Goal: Information Seeking & Learning: Learn about a topic

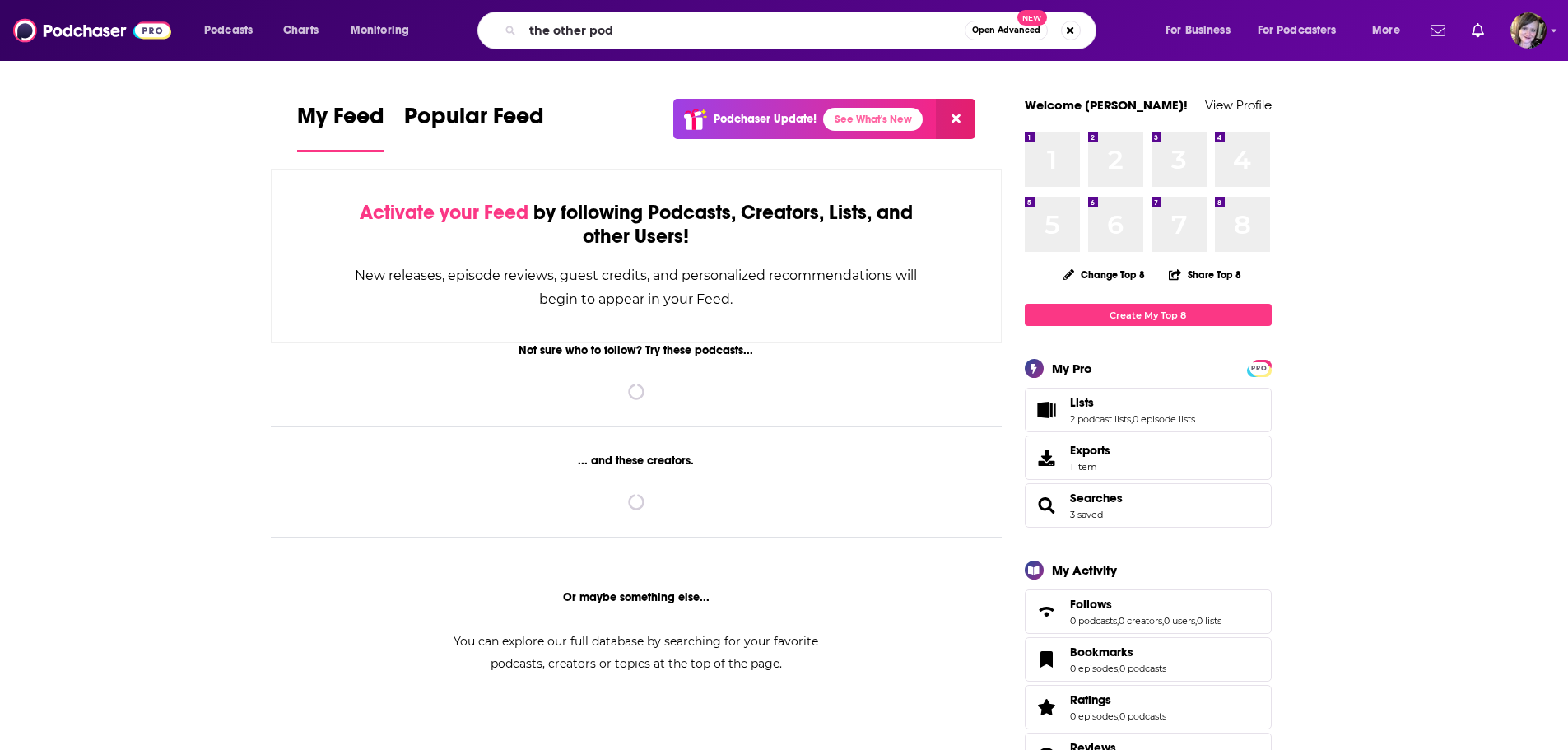
type input "the other pod"
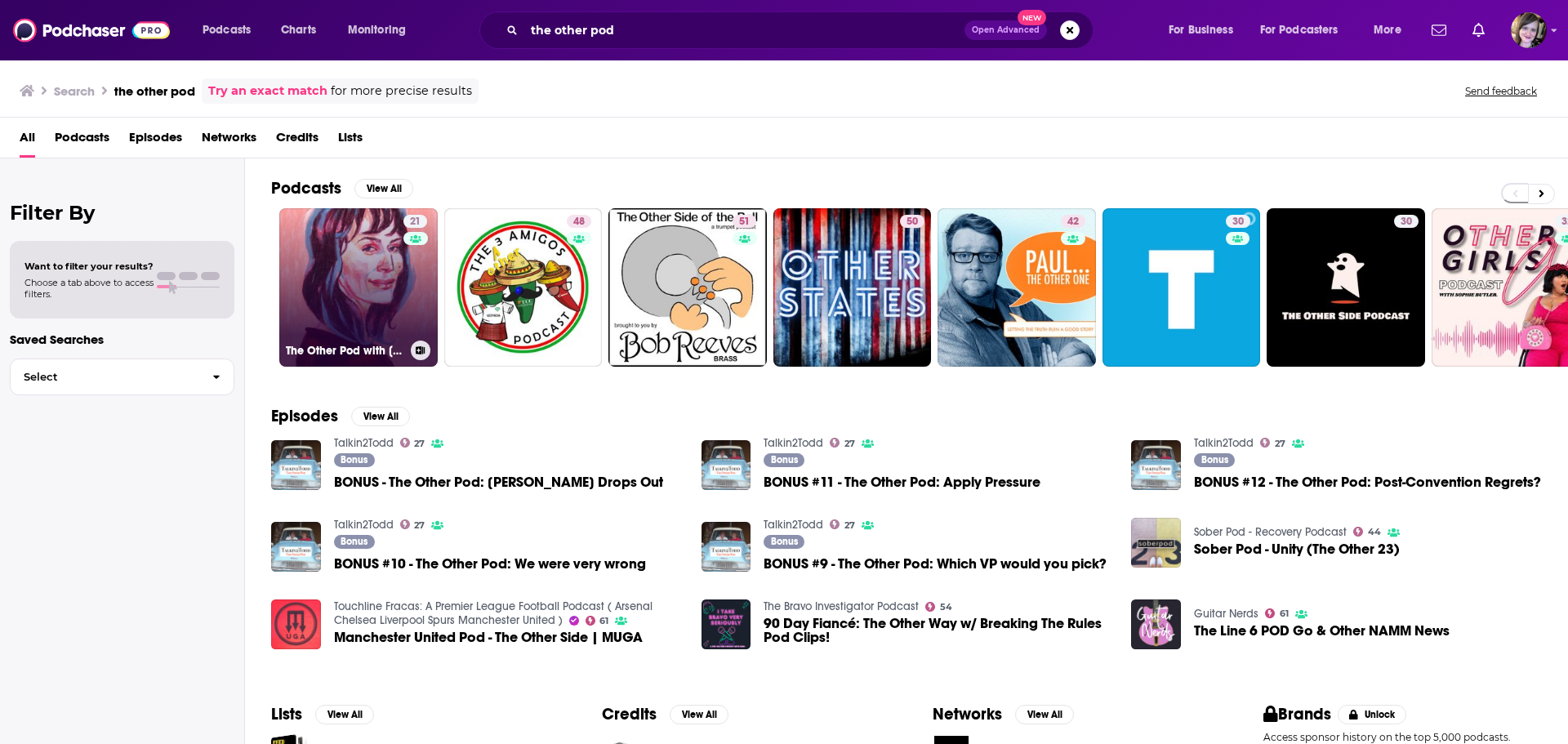
click at [338, 254] on link "21 The Other Pod with [PERSON_NAME]" at bounding box center [359, 287] width 159 height 159
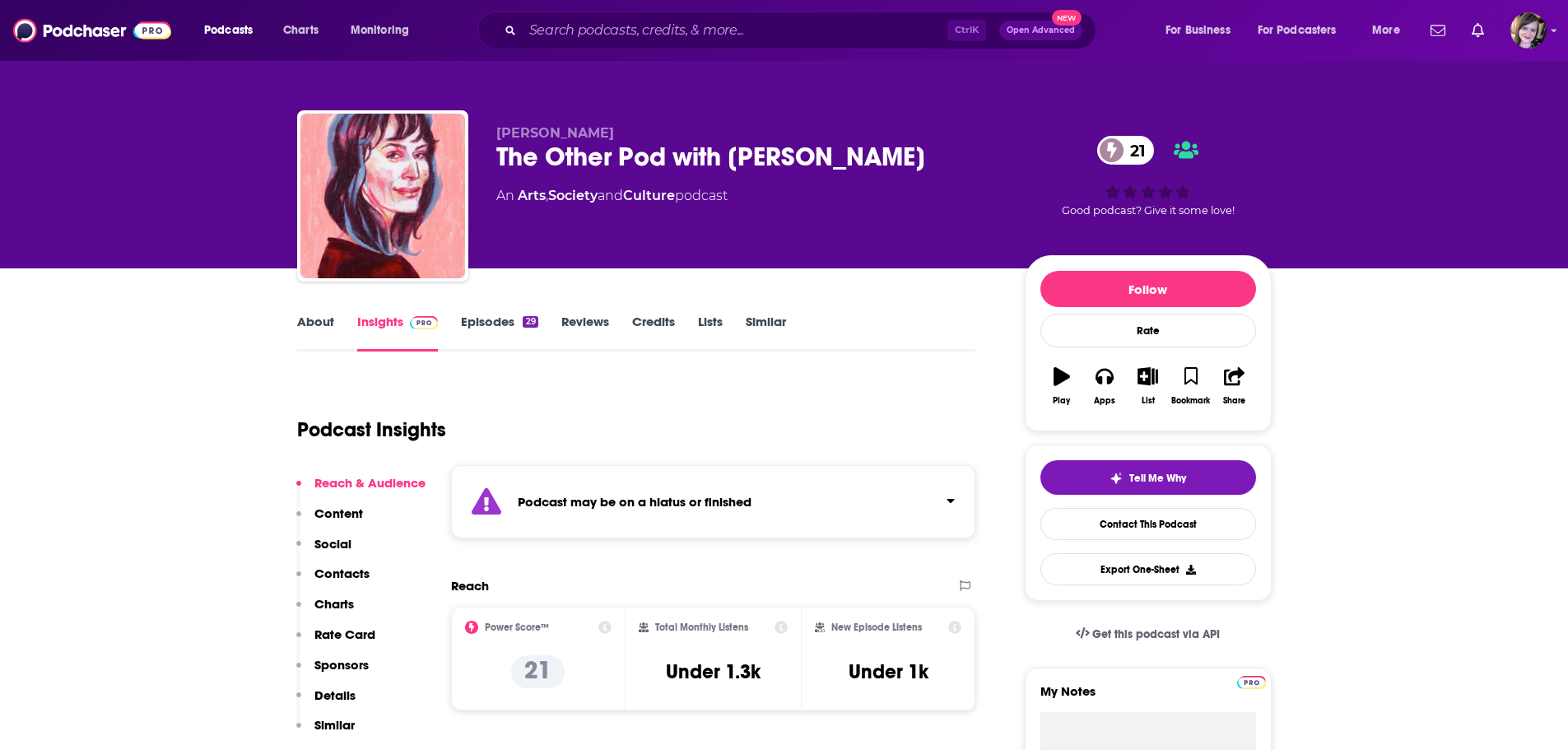
click at [308, 327] on link "About" at bounding box center [316, 333] width 37 height 38
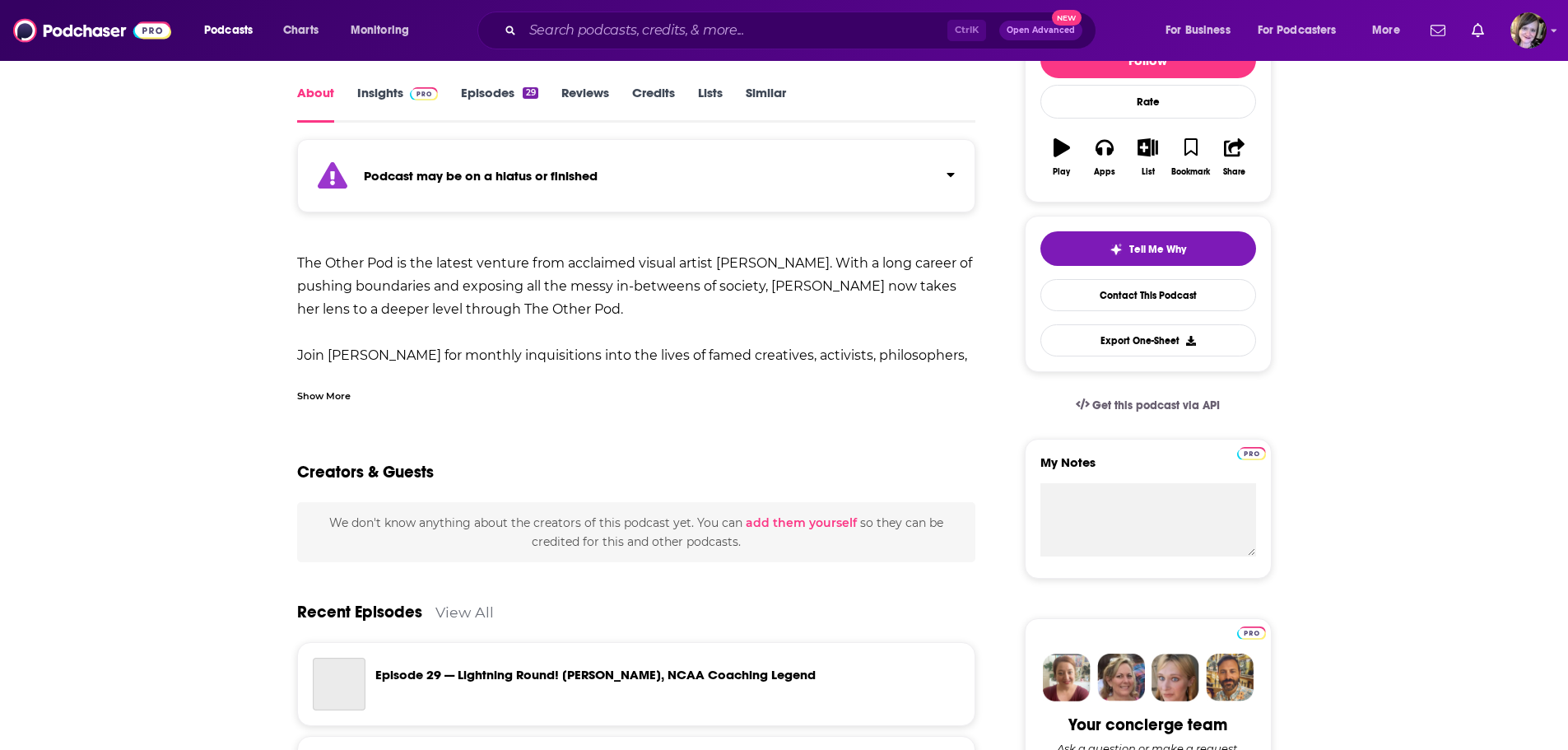
scroll to position [329, 0]
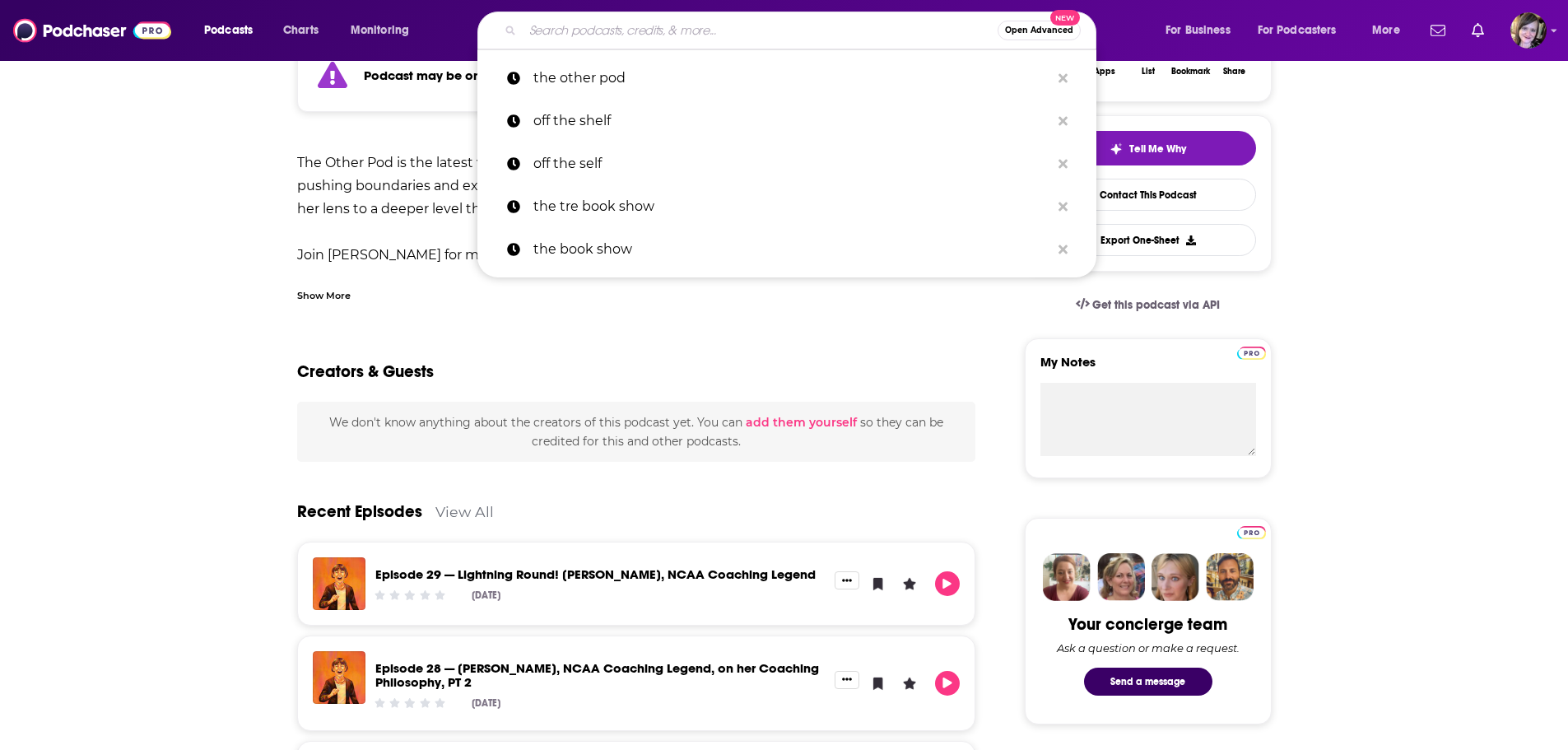
click at [607, 27] on input "Search podcasts, credits, & more..." at bounding box center [760, 30] width 475 height 26
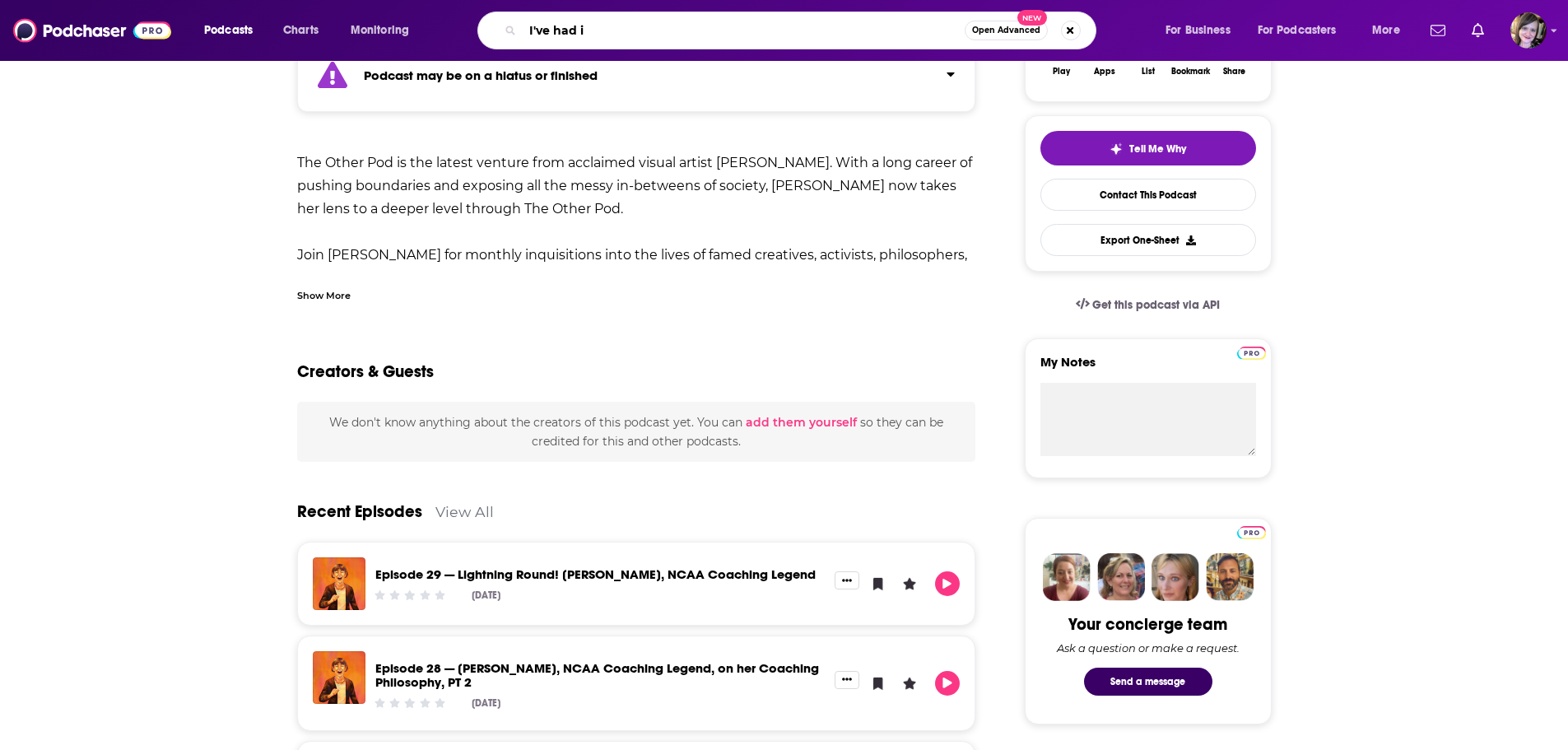
type input "I've had it"
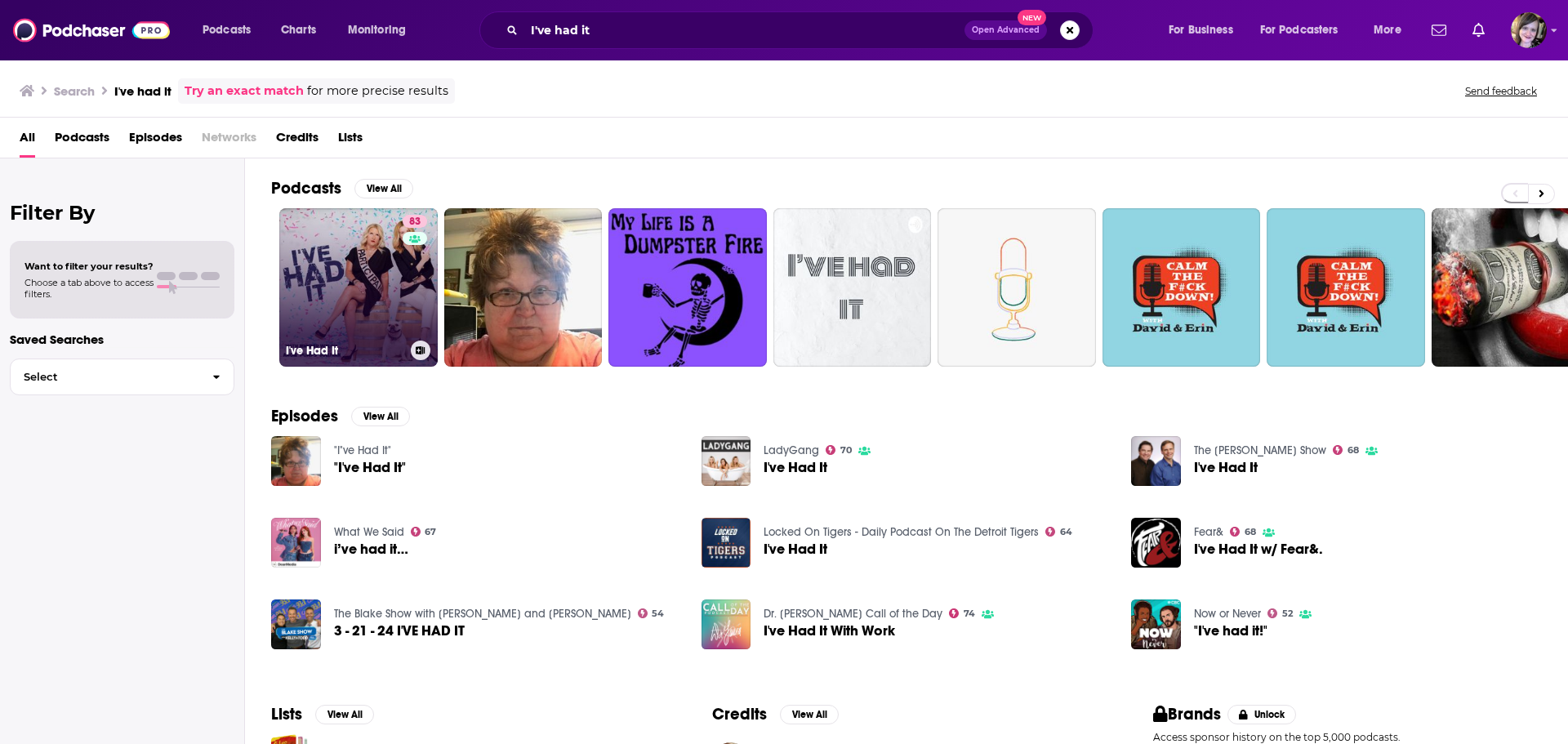
click at [347, 271] on link "83 I've Had It" at bounding box center [359, 287] width 159 height 159
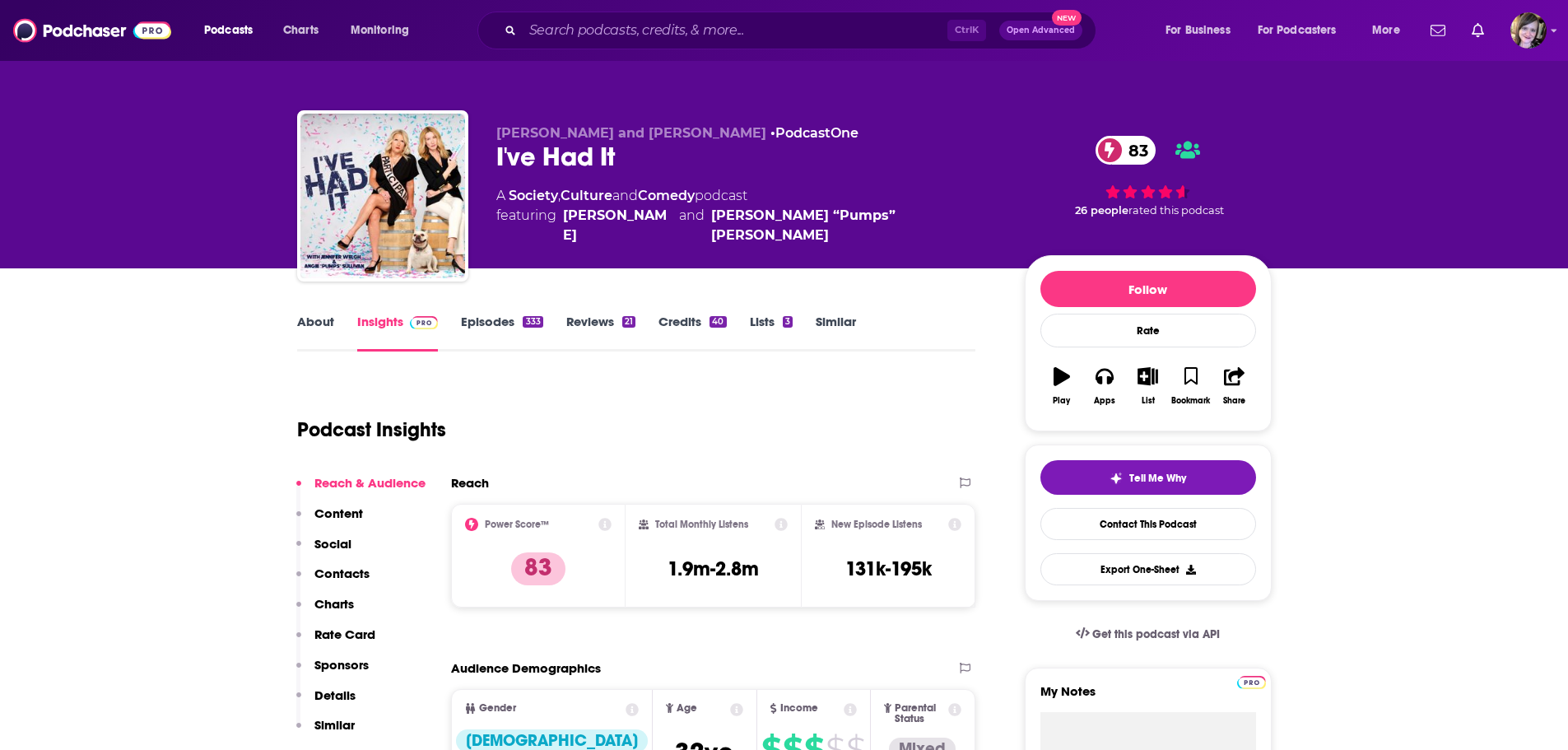
click at [316, 316] on link "About" at bounding box center [316, 333] width 37 height 38
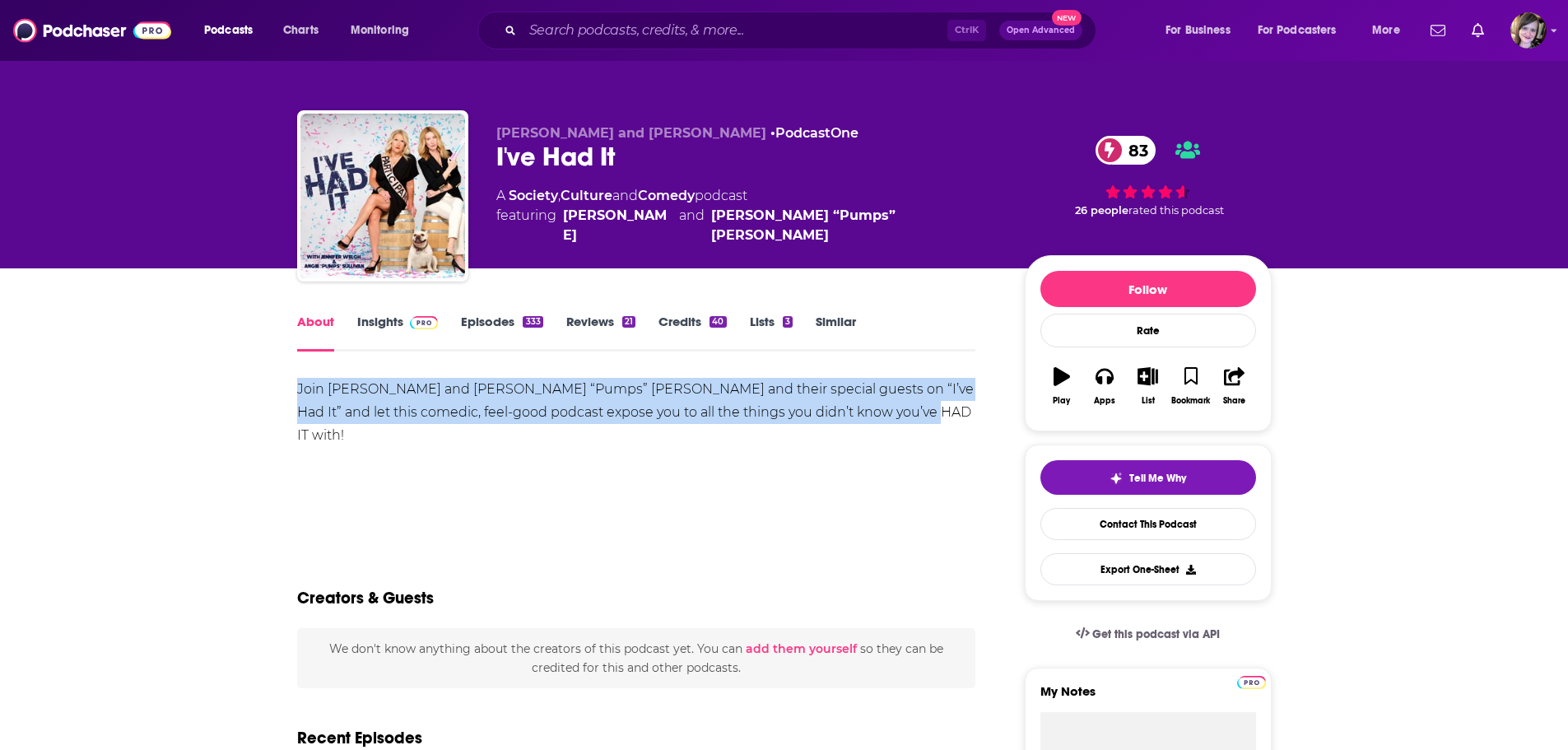
drag, startPoint x: 910, startPoint y: 411, endPoint x: 240, endPoint y: 367, distance: 671.4
copy div "Join [PERSON_NAME] and [PERSON_NAME] “Pumps” [PERSON_NAME] and their special gu…"
click at [384, 328] on link "Insights" at bounding box center [398, 333] width 81 height 38
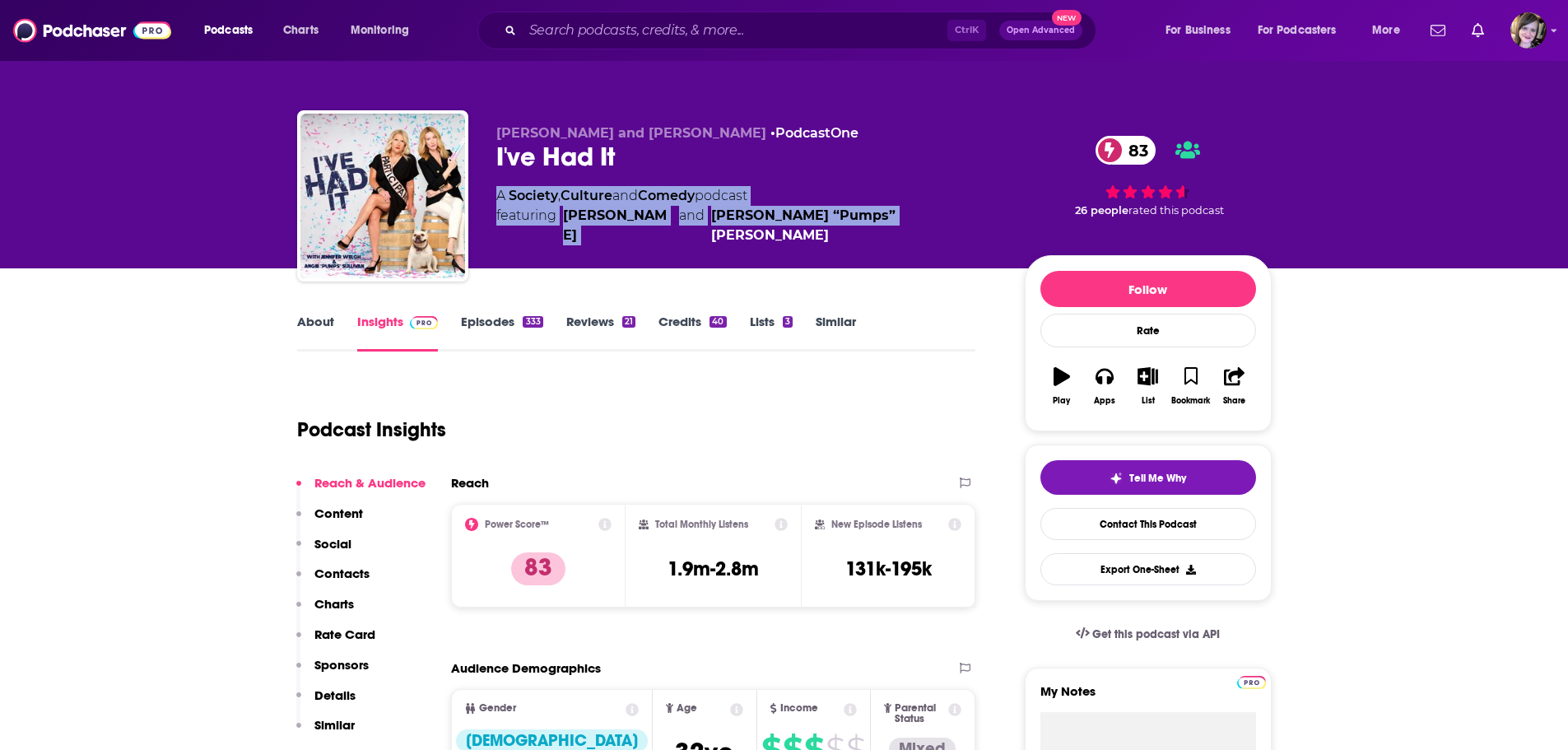
drag, startPoint x: 497, startPoint y: 193, endPoint x: 911, endPoint y: 212, distance: 414.4
click at [911, 212] on div "A Society , Culture and Comedy podcast featuring [PERSON_NAME] and [PERSON_NAME…" at bounding box center [746, 216] width 502 height 59
copy div "A Society , Culture and Comedy podcast featuring [PERSON_NAME] and [PERSON_NAME…"
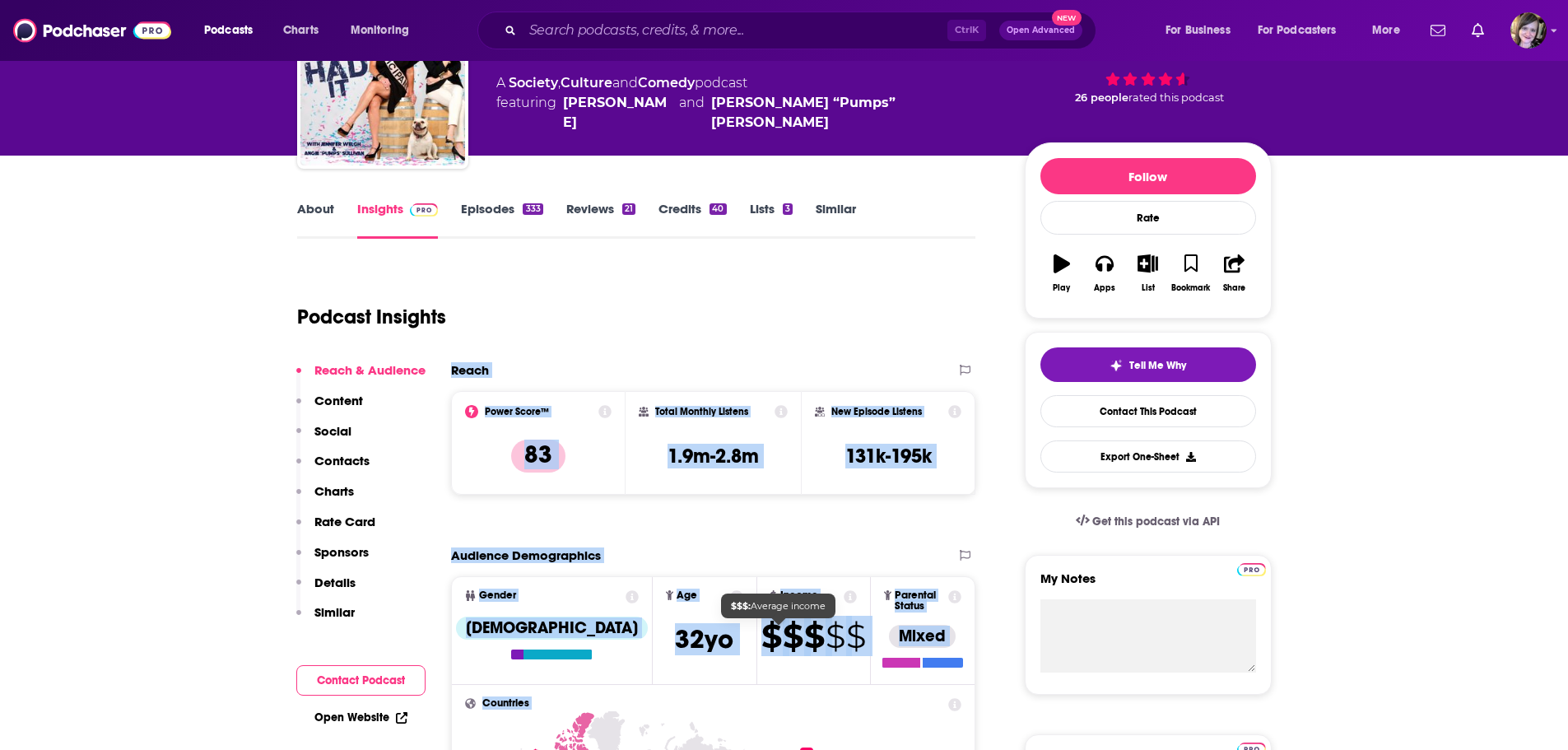
scroll to position [136, 0]
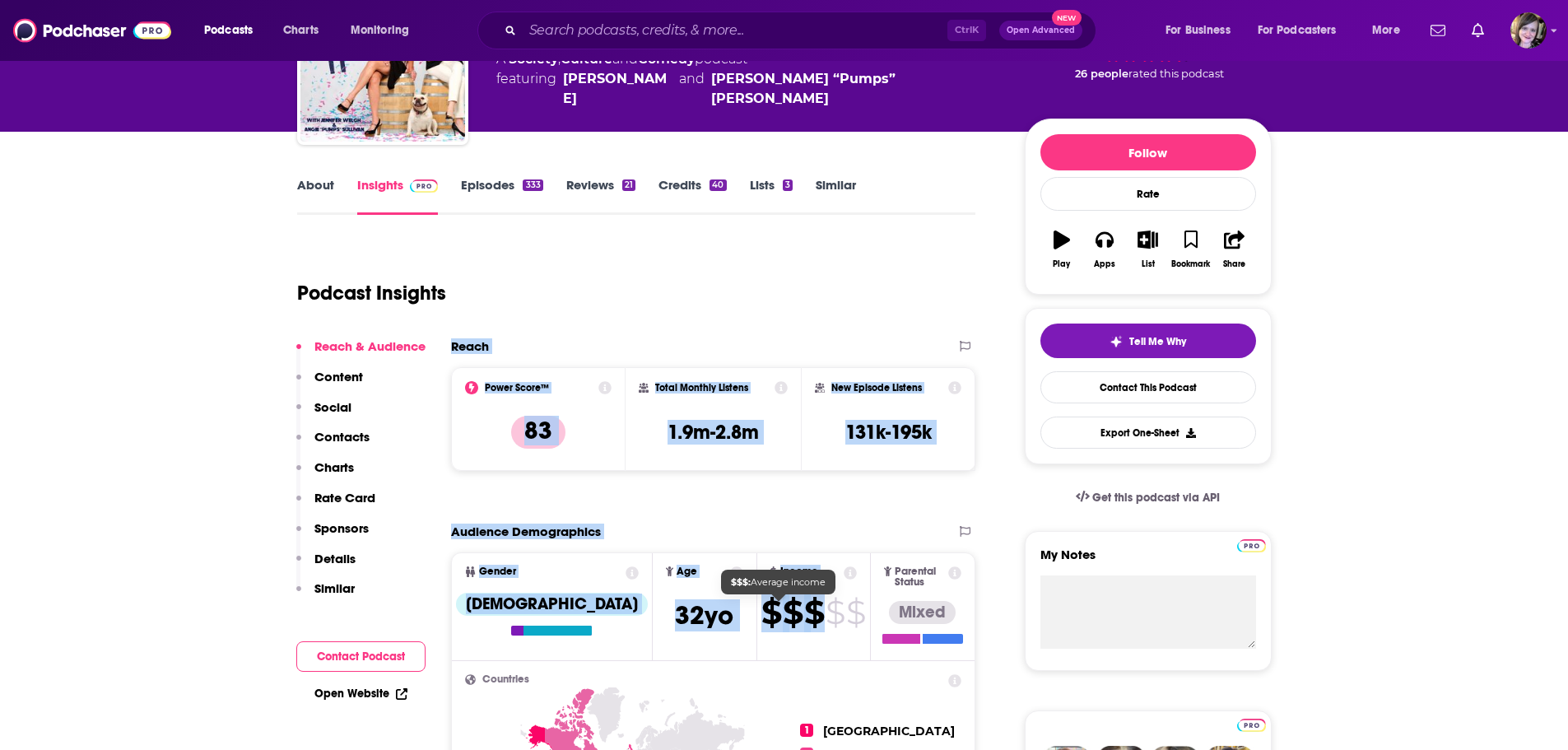
drag, startPoint x: 443, startPoint y: 489, endPoint x: 788, endPoint y: 619, distance: 368.7
copy div "Reach Power Score™ 83 Total Monthly Listens 1.9m-2.8m New Episode Listens 131k-…"
